Goal: Task Accomplishment & Management: Use online tool/utility

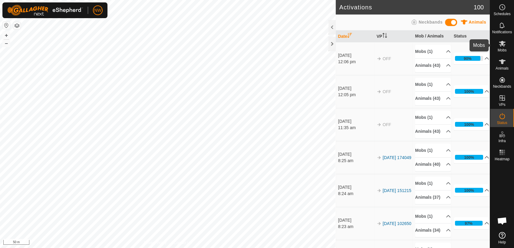
click at [507, 47] on es-mob-svg-icon at bounding box center [502, 44] width 11 height 10
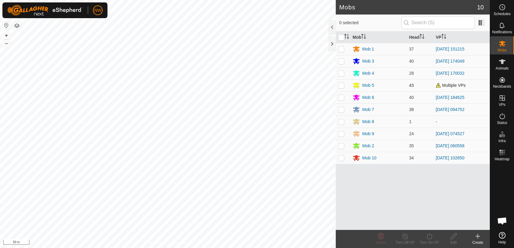
click at [342, 84] on p-checkbox at bounding box center [341, 85] width 6 height 5
checkbox input "true"
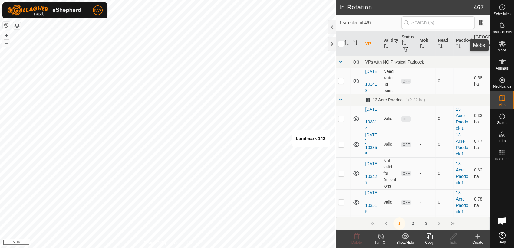
click at [504, 46] on icon at bounding box center [502, 44] width 7 height 6
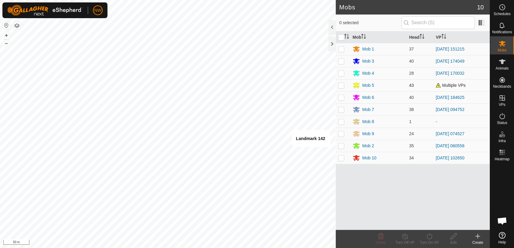
drag, startPoint x: 342, startPoint y: 85, endPoint x: 344, endPoint y: 88, distance: 3.4
click at [342, 85] on p-checkbox at bounding box center [341, 85] width 6 height 5
checkbox input "true"
click at [431, 236] on icon at bounding box center [430, 236] width 8 height 7
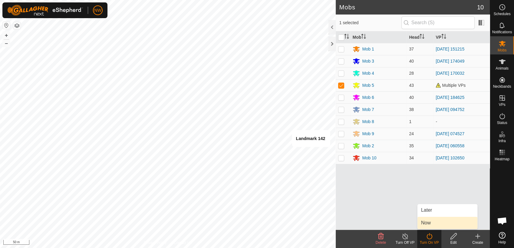
click at [425, 222] on link "Now" at bounding box center [448, 223] width 60 height 12
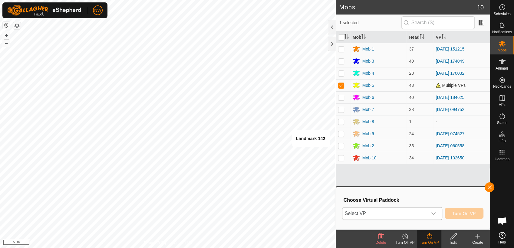
click at [434, 212] on icon "dropdown trigger" at bounding box center [433, 213] width 5 height 5
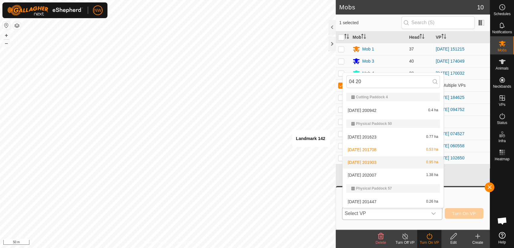
type input "04 20"
click at [373, 161] on li "2025-03-04 201903 0.95 ha" at bounding box center [393, 163] width 101 height 12
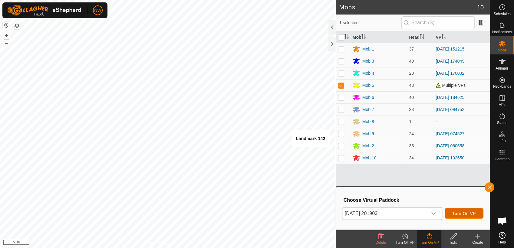
click at [467, 211] on span "Turn On VP" at bounding box center [465, 213] width 24 height 5
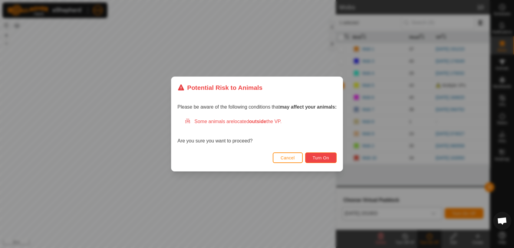
click at [321, 157] on span "Turn On" at bounding box center [321, 158] width 16 height 5
